Goal: Task Accomplishment & Management: Manage account settings

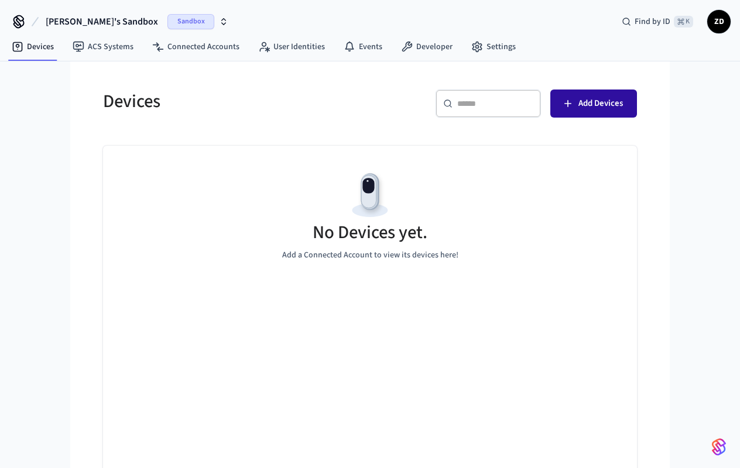
click at [607, 102] on span "Add Devices" at bounding box center [600, 103] width 44 height 15
click at [595, 104] on span "Add Devices" at bounding box center [600, 103] width 44 height 15
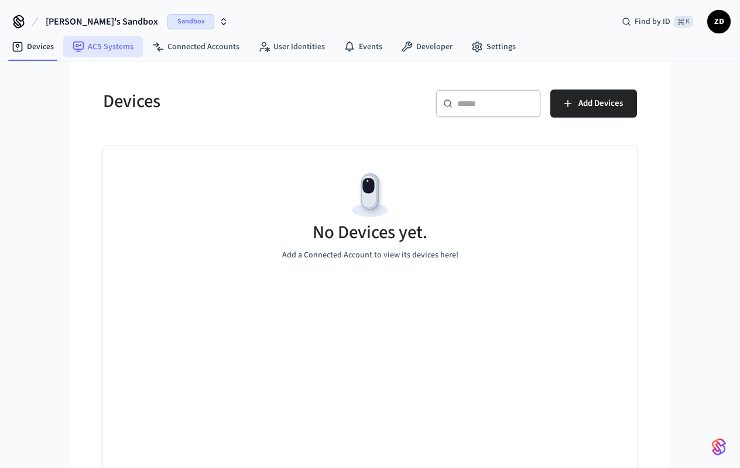
click at [116, 54] on link "ACS Systems" at bounding box center [103, 46] width 80 height 21
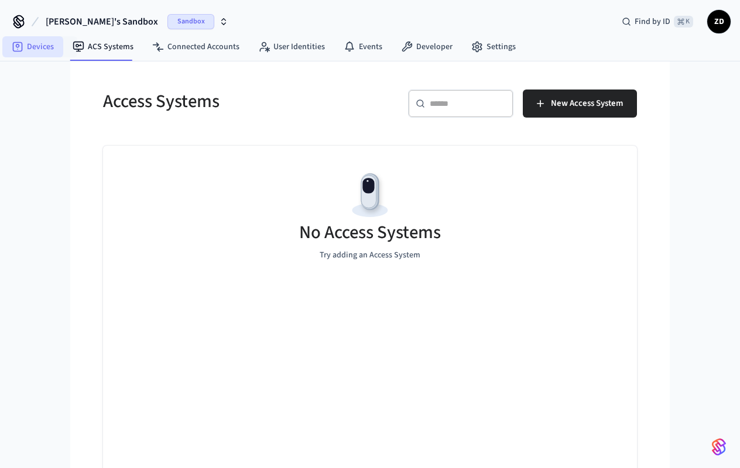
click at [57, 44] on link "Devices" at bounding box center [32, 46] width 61 height 21
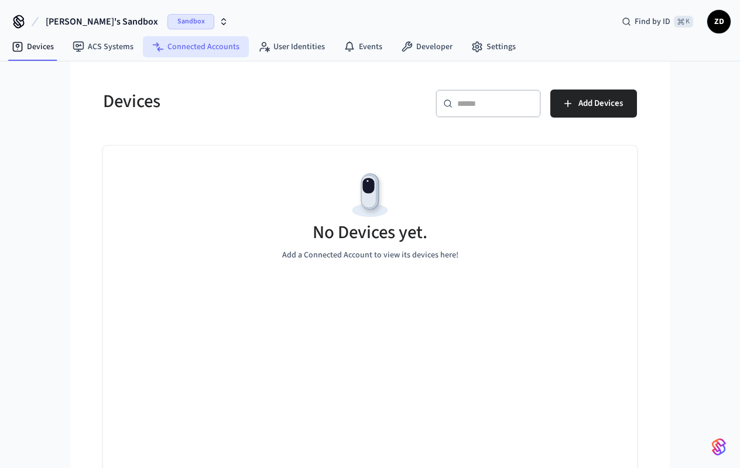
click at [204, 46] on link "Connected Accounts" at bounding box center [196, 46] width 106 height 21
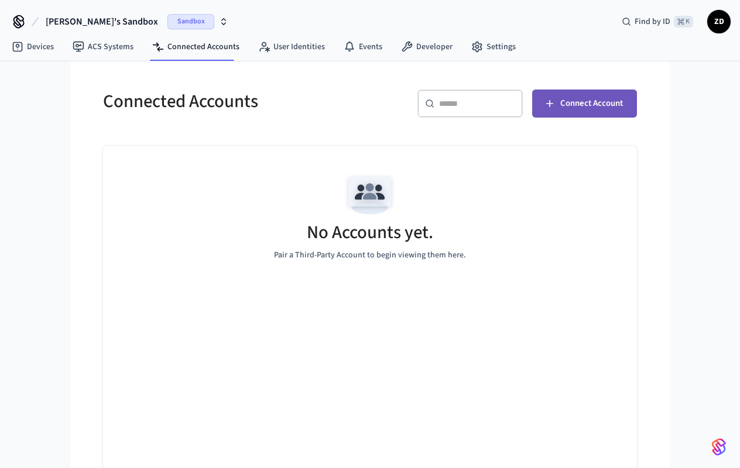
click at [565, 112] on button "Connect Account" at bounding box center [584, 104] width 105 height 28
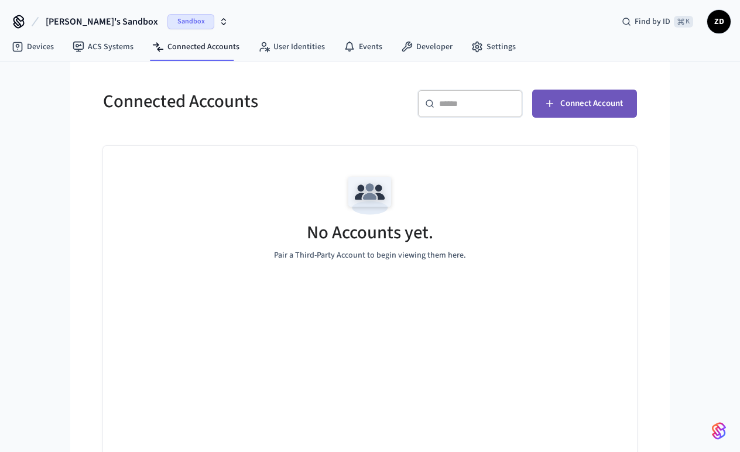
click at [576, 110] on span "Connect Account" at bounding box center [591, 103] width 63 height 15
click at [211, 59] on nav "Devices ACS Systems Connected Accounts User Identities Events Developer Settings" at bounding box center [263, 47] width 522 height 27
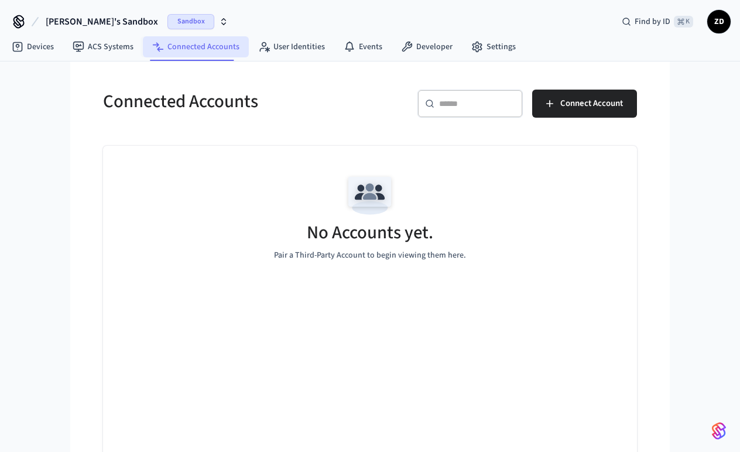
click at [211, 40] on link "Connected Accounts" at bounding box center [196, 46] width 106 height 21
